Goal: Register for event/course

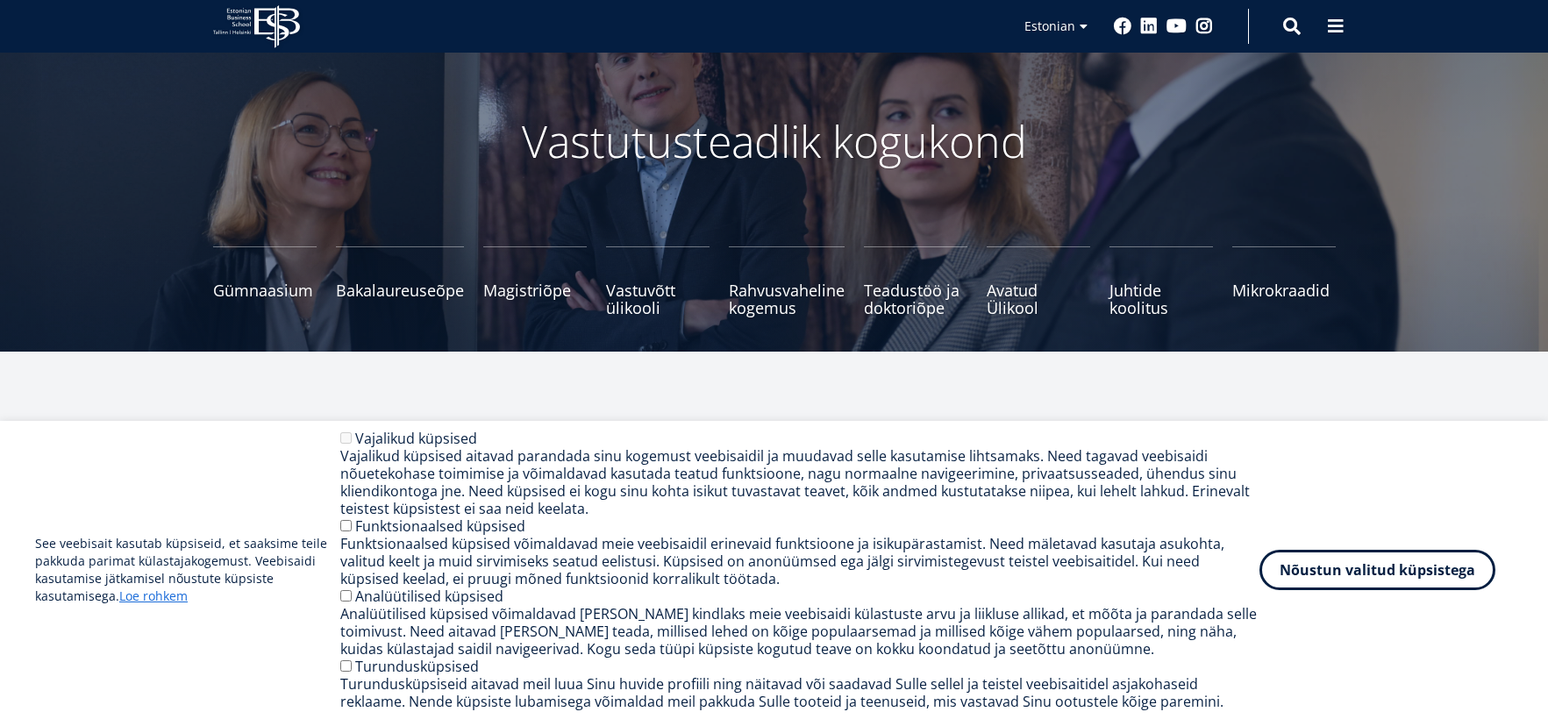
scroll to position [141, 0]
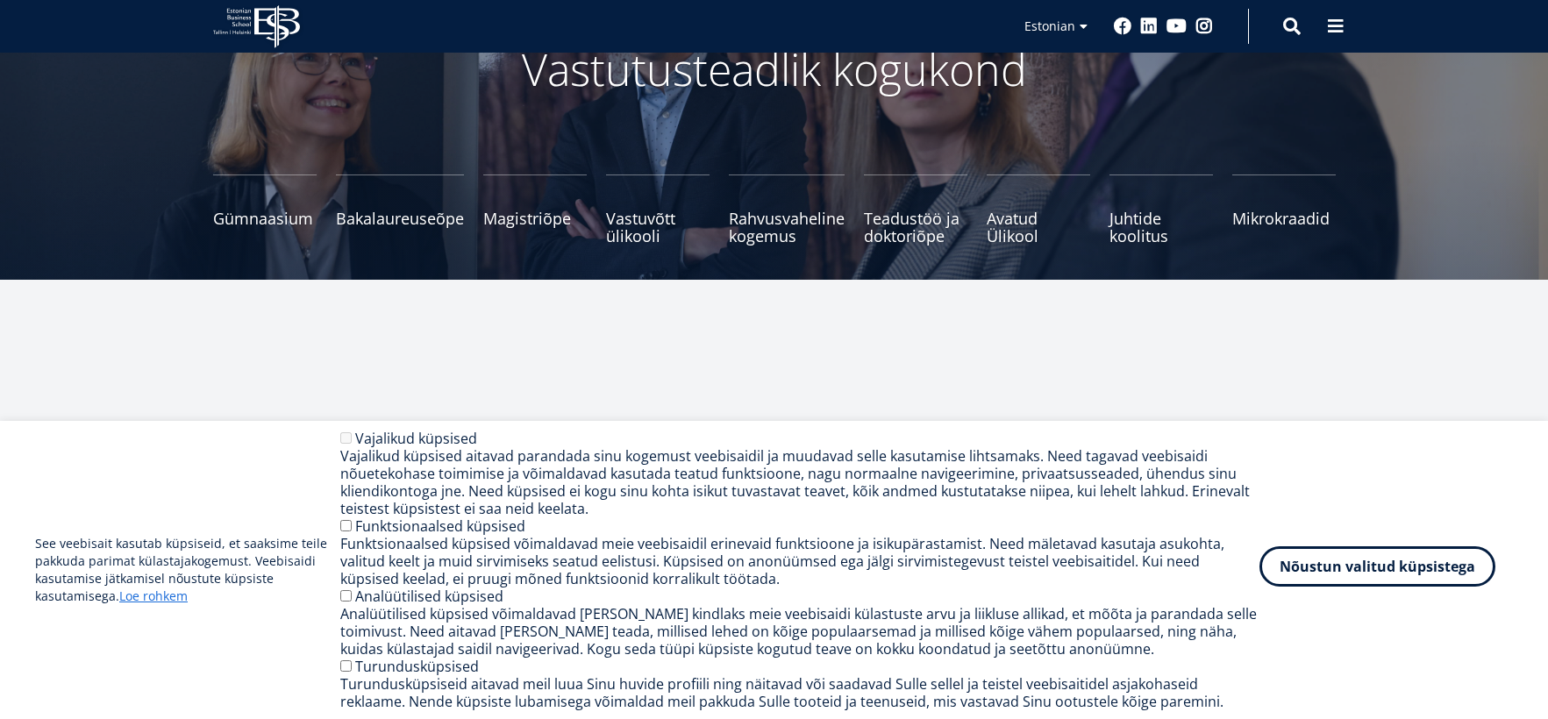
click at [1397, 568] on button "Nõustun valitud küpsistega" at bounding box center [1378, 567] width 236 height 40
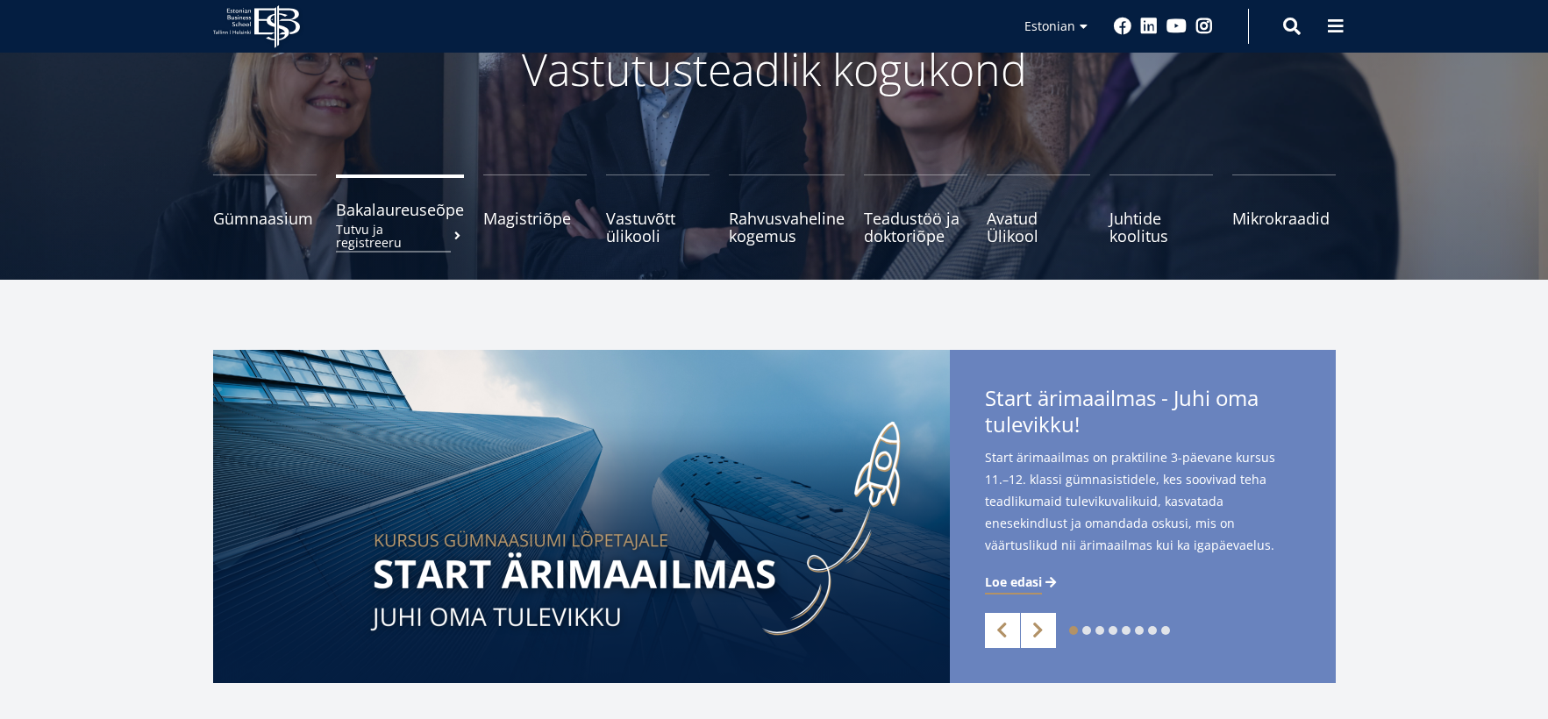
click at [442, 227] on small "Tutvu ja registreeru" at bounding box center [400, 236] width 128 height 26
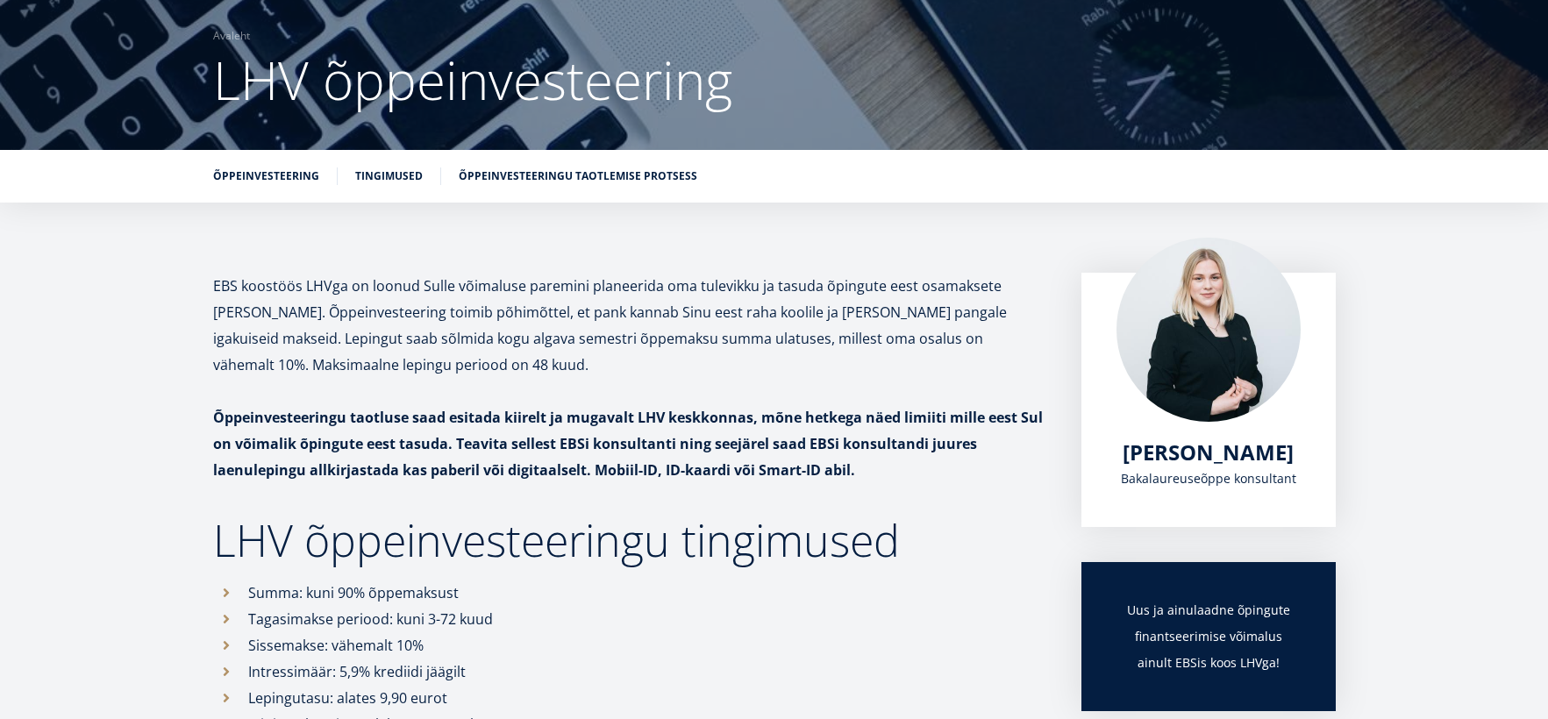
scroll to position [132, 0]
